Goal: Find specific page/section

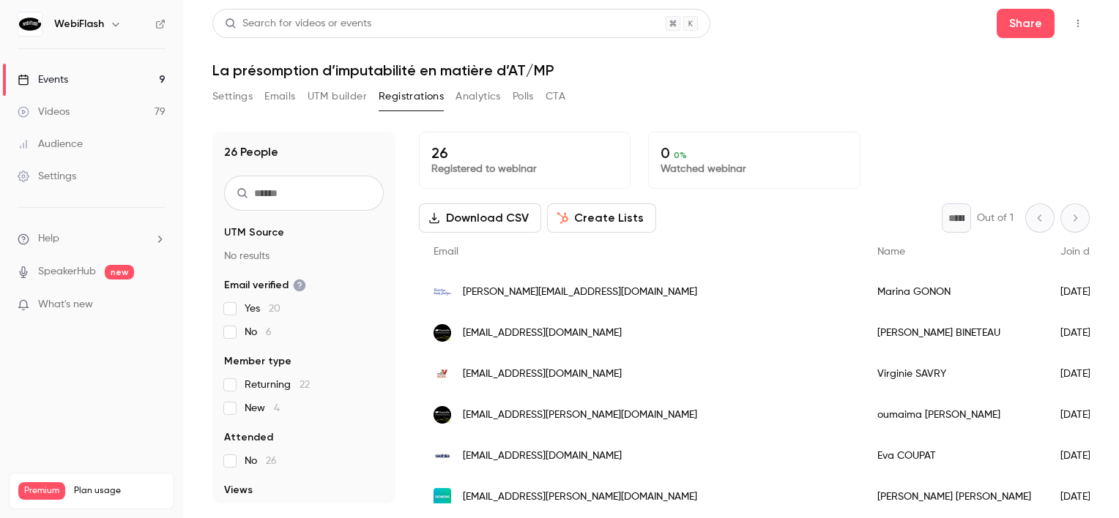
scroll to position [844, 0]
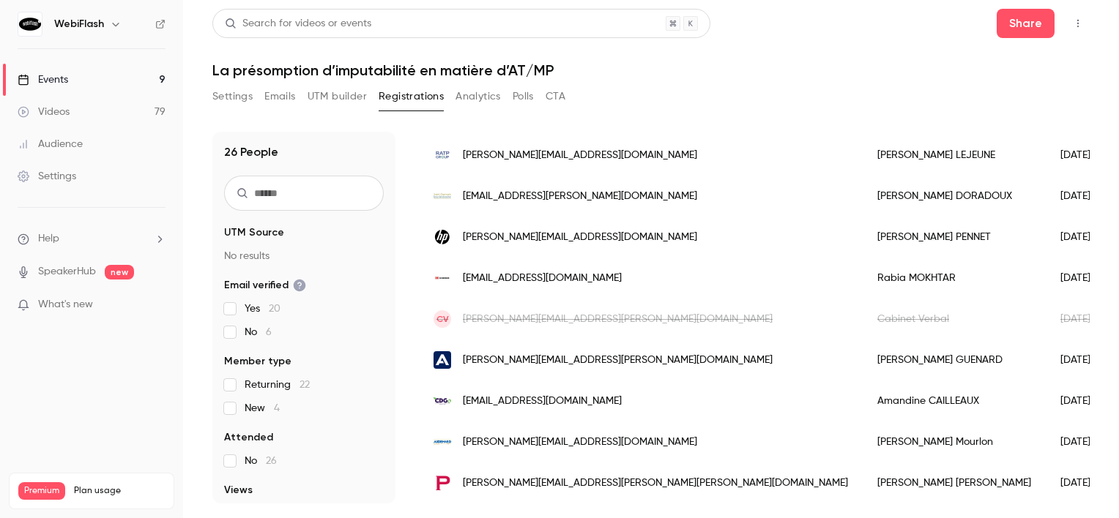
click at [135, 91] on link "Events 9" at bounding box center [91, 80] width 183 height 32
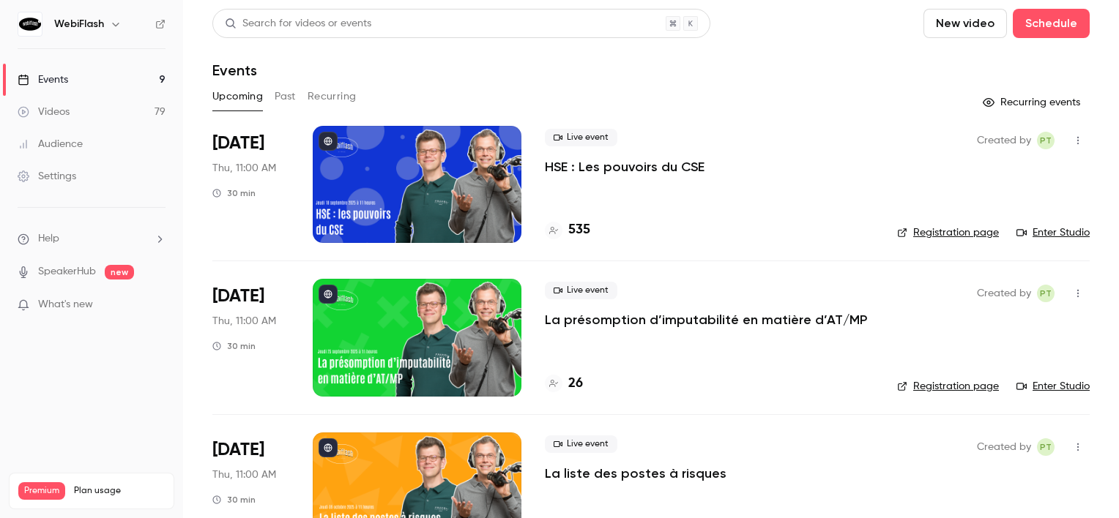
click at [486, 208] on div at bounding box center [417, 184] width 209 height 117
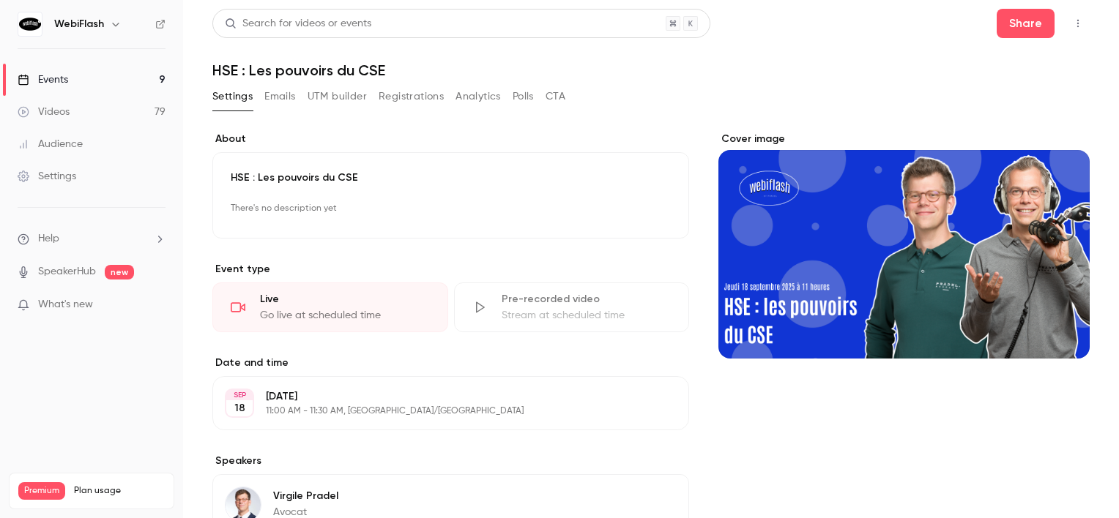
click at [423, 100] on button "Registrations" at bounding box center [411, 96] width 65 height 23
